Goal: Transaction & Acquisition: Book appointment/travel/reservation

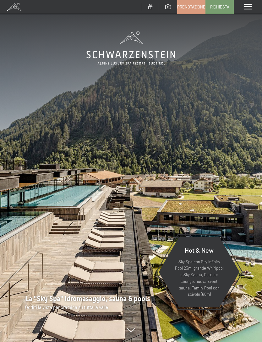
click at [191, 8] on span "Prenotazione" at bounding box center [191, 7] width 28 height 6
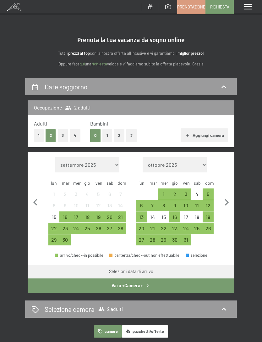
click at [196, 203] on div "11" at bounding box center [197, 208] width 10 height 10
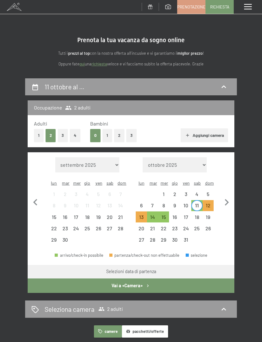
click at [140, 214] on div "13" at bounding box center [141, 219] width 10 height 10
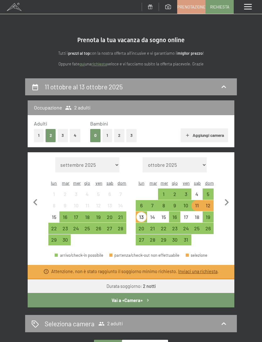
click at [217, 293] on button "Vai a «Camera»" at bounding box center [131, 300] width 207 height 14
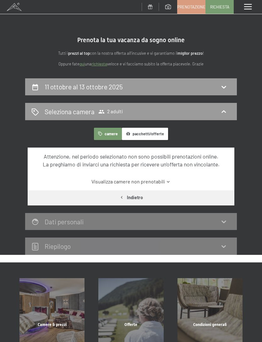
click at [107, 135] on button "camere" at bounding box center [108, 134] width 28 height 12
click at [180, 85] on div "11 ottobre al 13 ottobre 2025" at bounding box center [130, 86] width 199 height 9
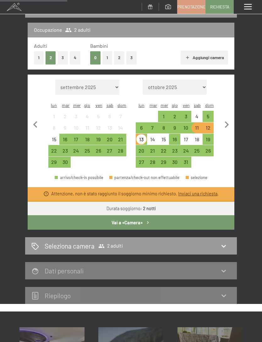
click at [206, 125] on div "12" at bounding box center [208, 130] width 10 height 10
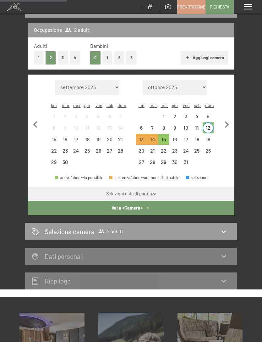
click at [149, 137] on div "14" at bounding box center [153, 142] width 10 height 10
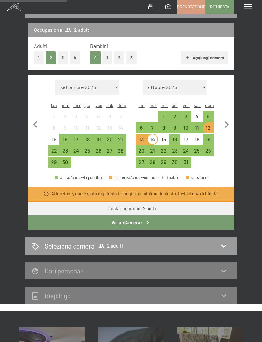
click at [202, 215] on button "Vai a «Camera»" at bounding box center [131, 222] width 207 height 14
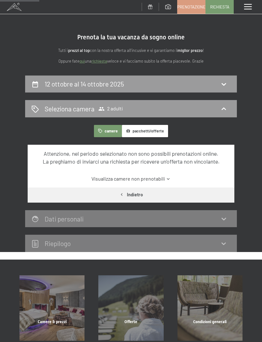
scroll to position [0, 0]
